Goal: Find specific page/section: Find specific page/section

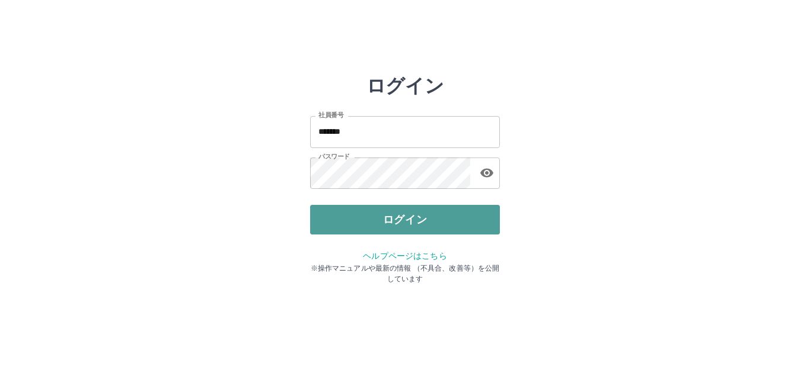
click at [411, 212] on button "ログイン" at bounding box center [405, 220] width 190 height 30
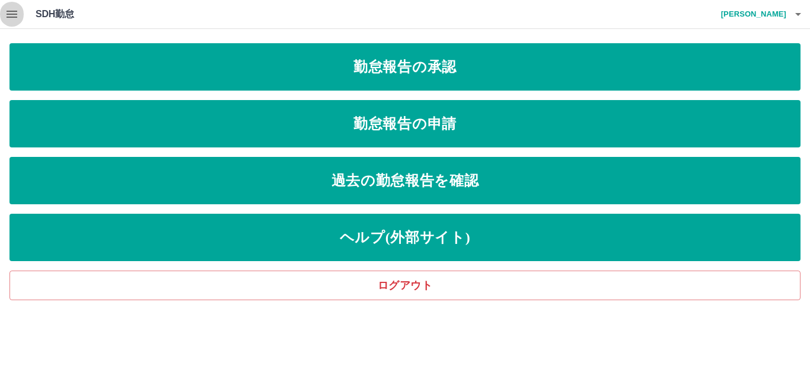
click at [20, 12] on button "button" at bounding box center [12, 14] width 24 height 28
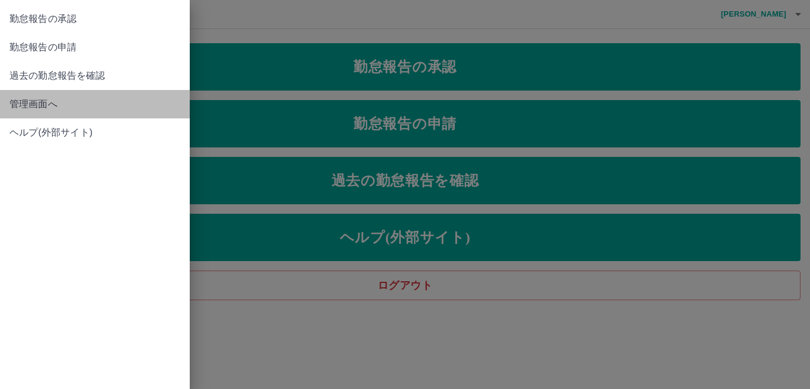
click at [42, 108] on span "管理画面へ" at bounding box center [94, 104] width 171 height 14
